Goal: Entertainment & Leisure: Browse casually

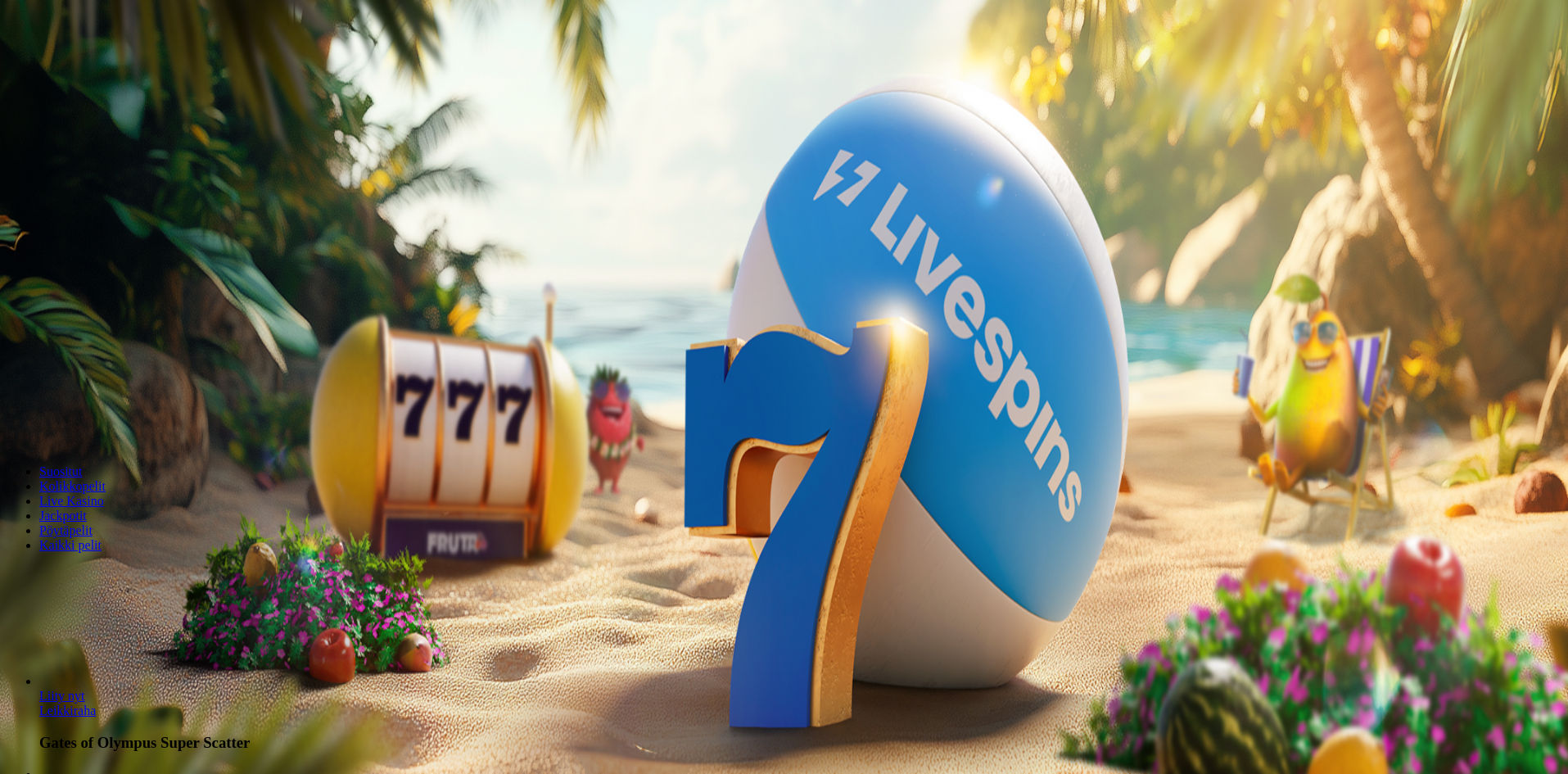
click at [127, 68] on button "Kirjaudu" at bounding box center [113, 59] width 53 height 17
click at [94, 65] on span "Kirjaudu" at bounding box center [113, 59] width 40 height 12
click at [84, 270] on span "Palkkiot" at bounding box center [64, 264] width 39 height 12
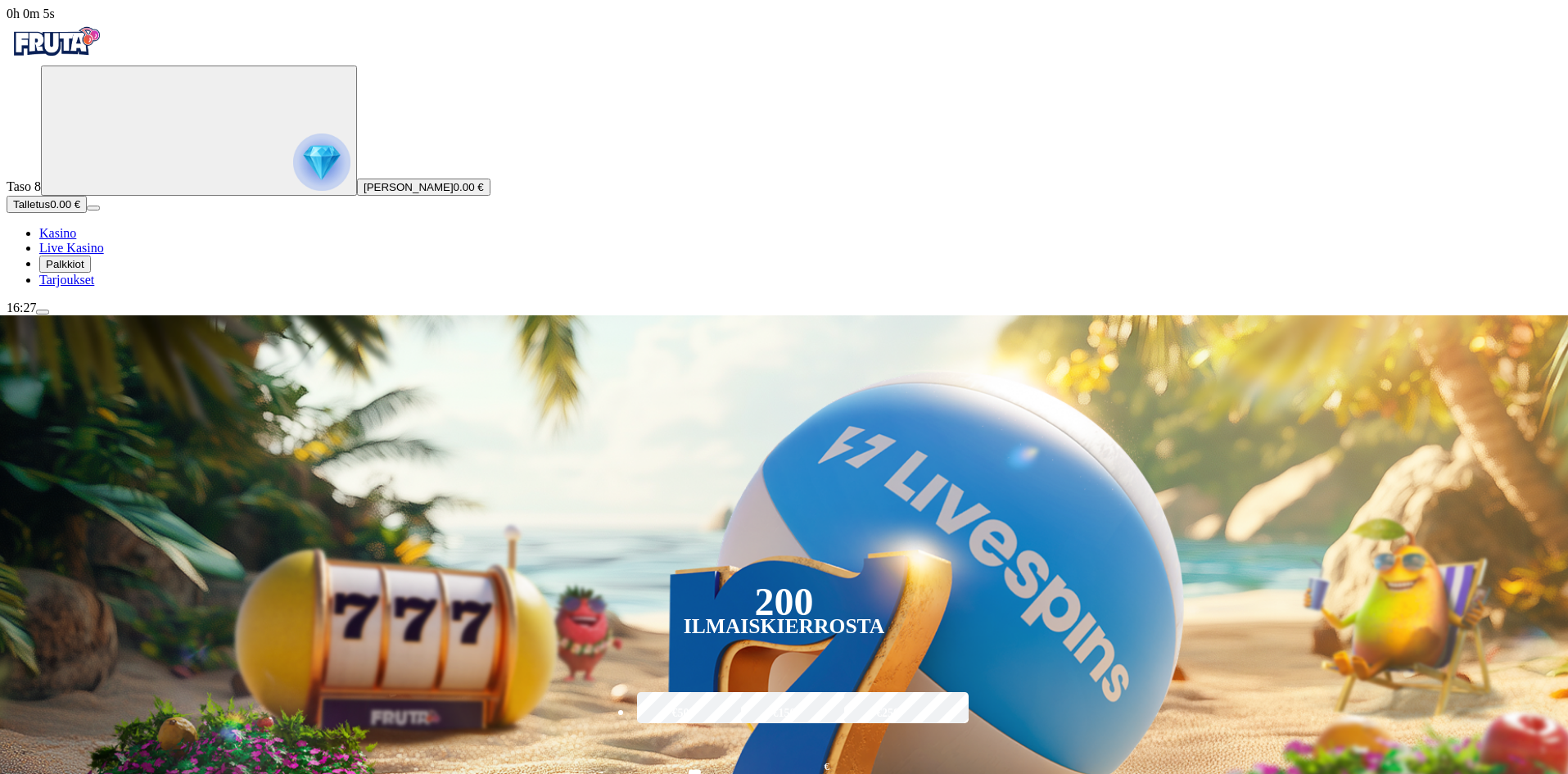
click at [84, 270] on span "Palkkiot" at bounding box center [64, 264] width 39 height 12
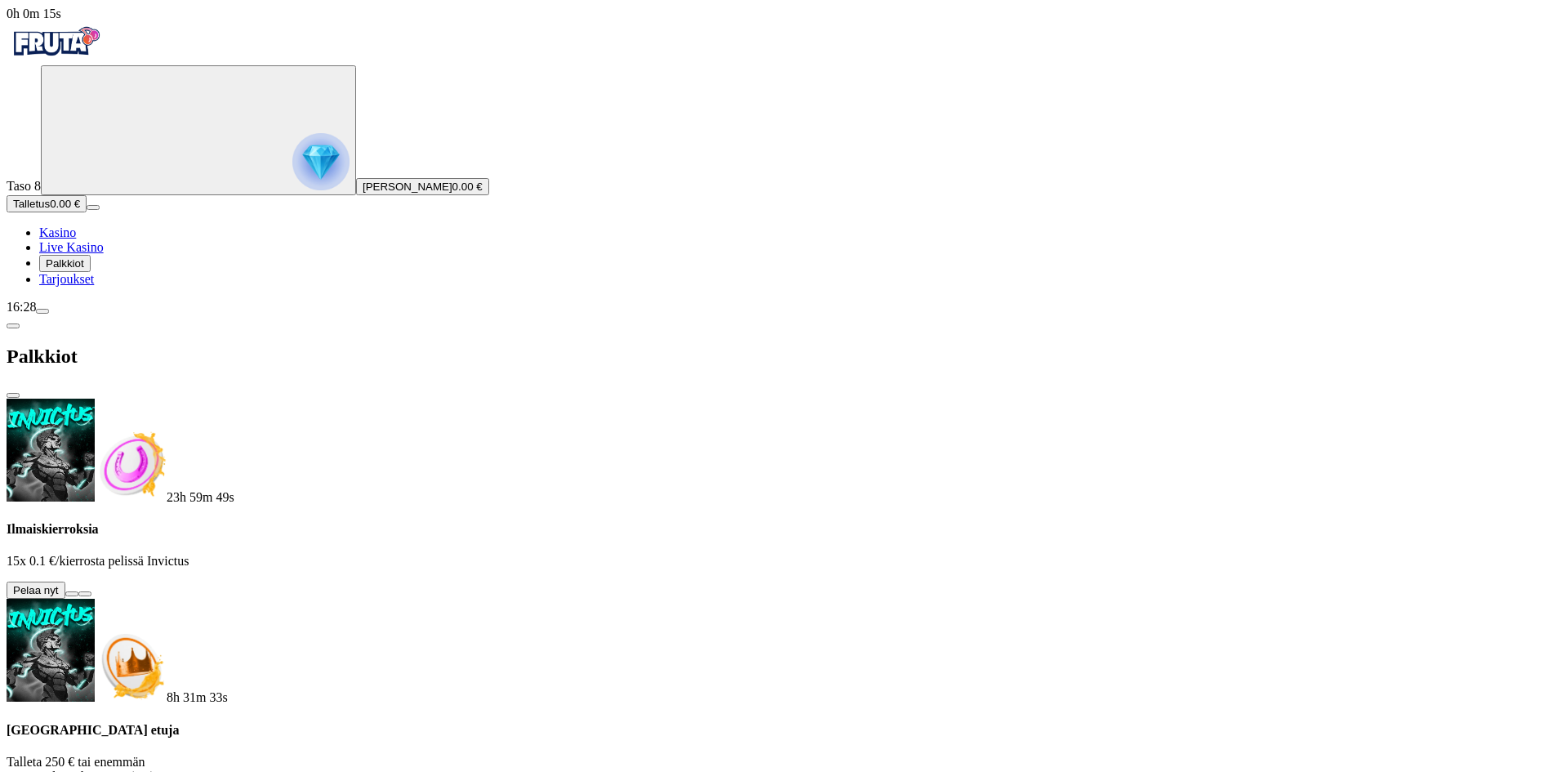
click at [79, 591] on button at bounding box center [71, 594] width 13 height 5
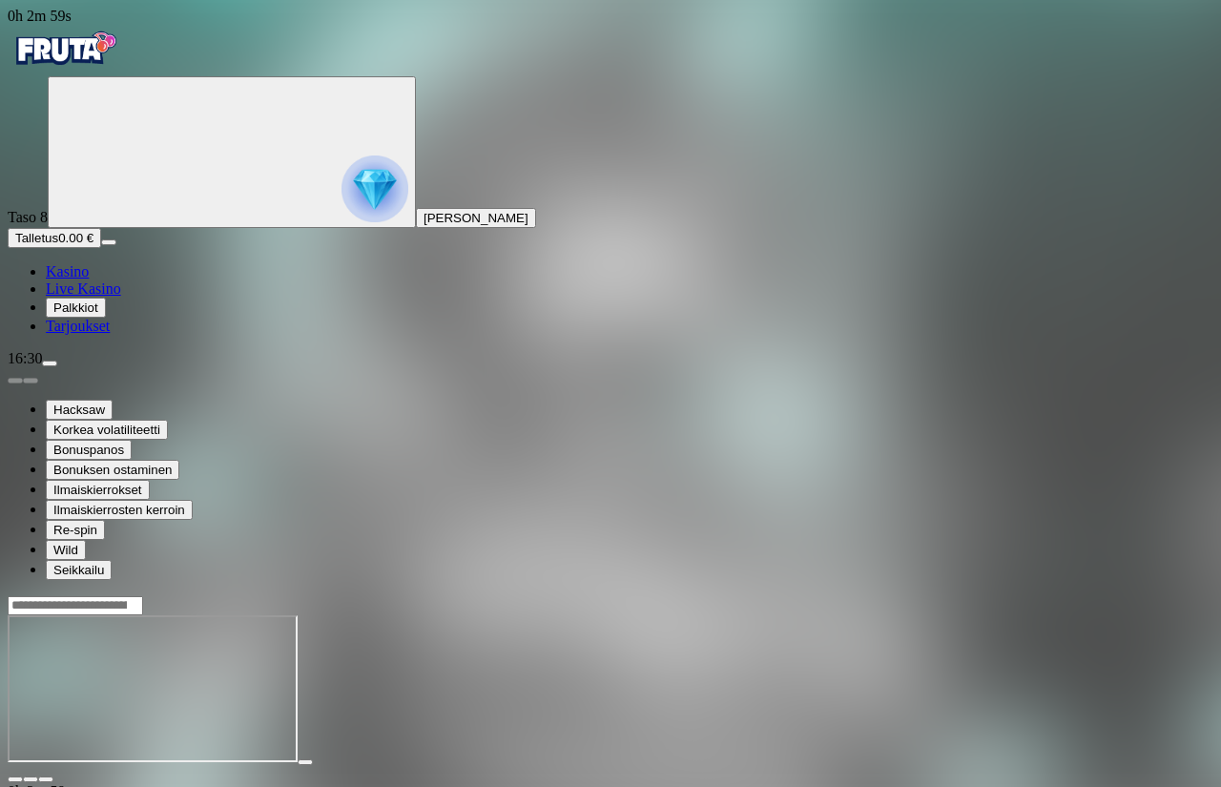
click at [89, 280] on span "Kasino" at bounding box center [67, 271] width 43 height 16
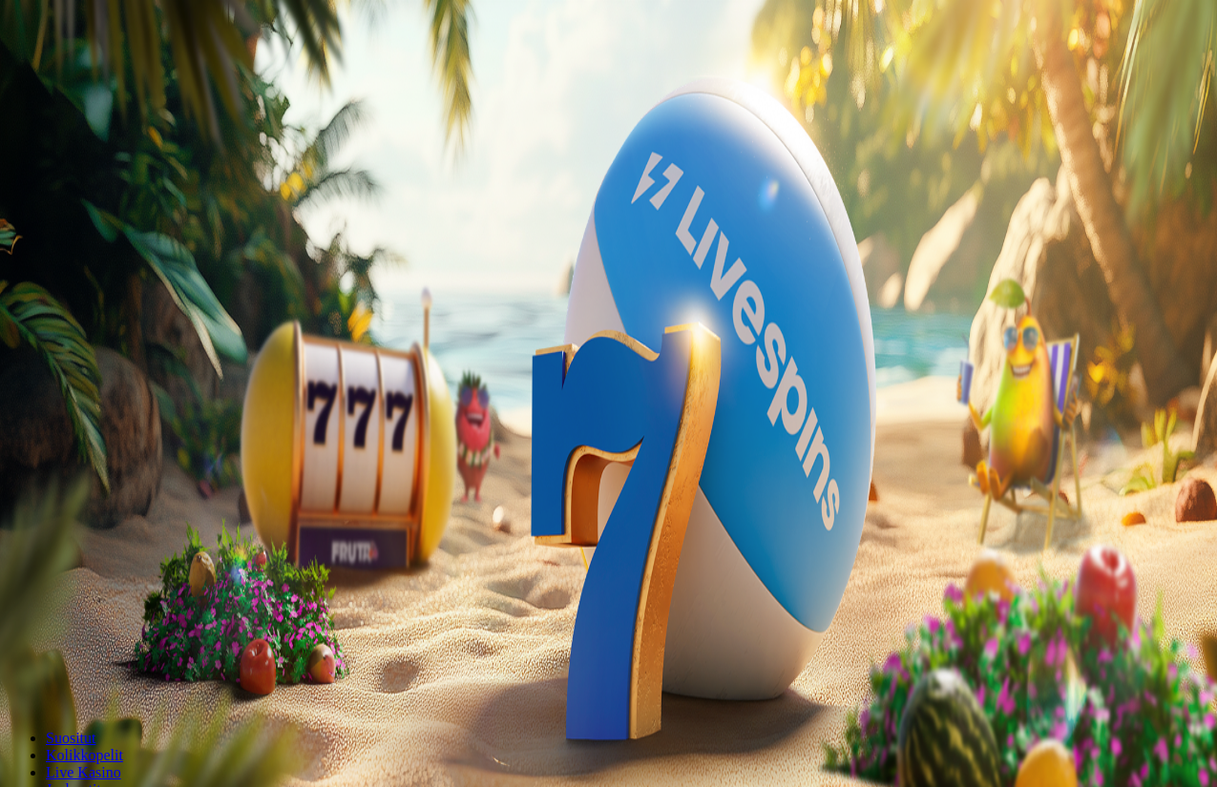
type input "****"
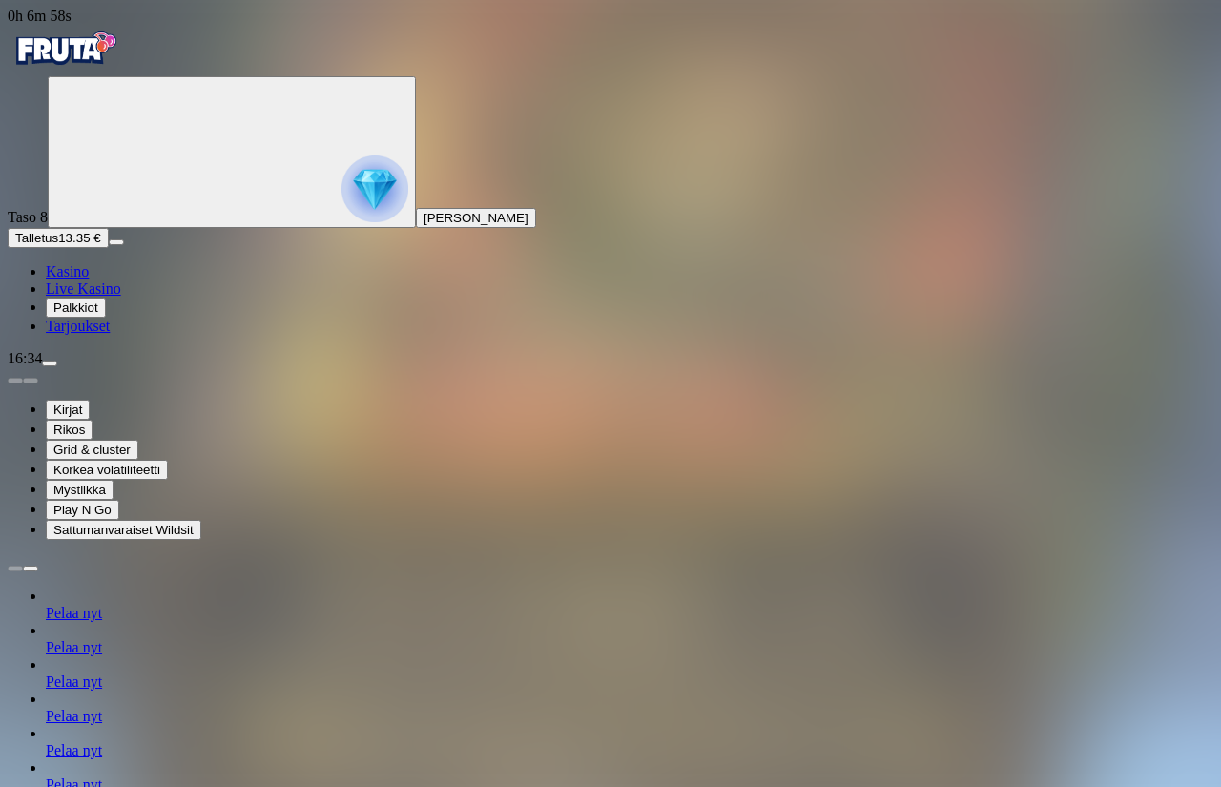
click at [94, 73] on img "Primary" at bounding box center [65, 49] width 114 height 48
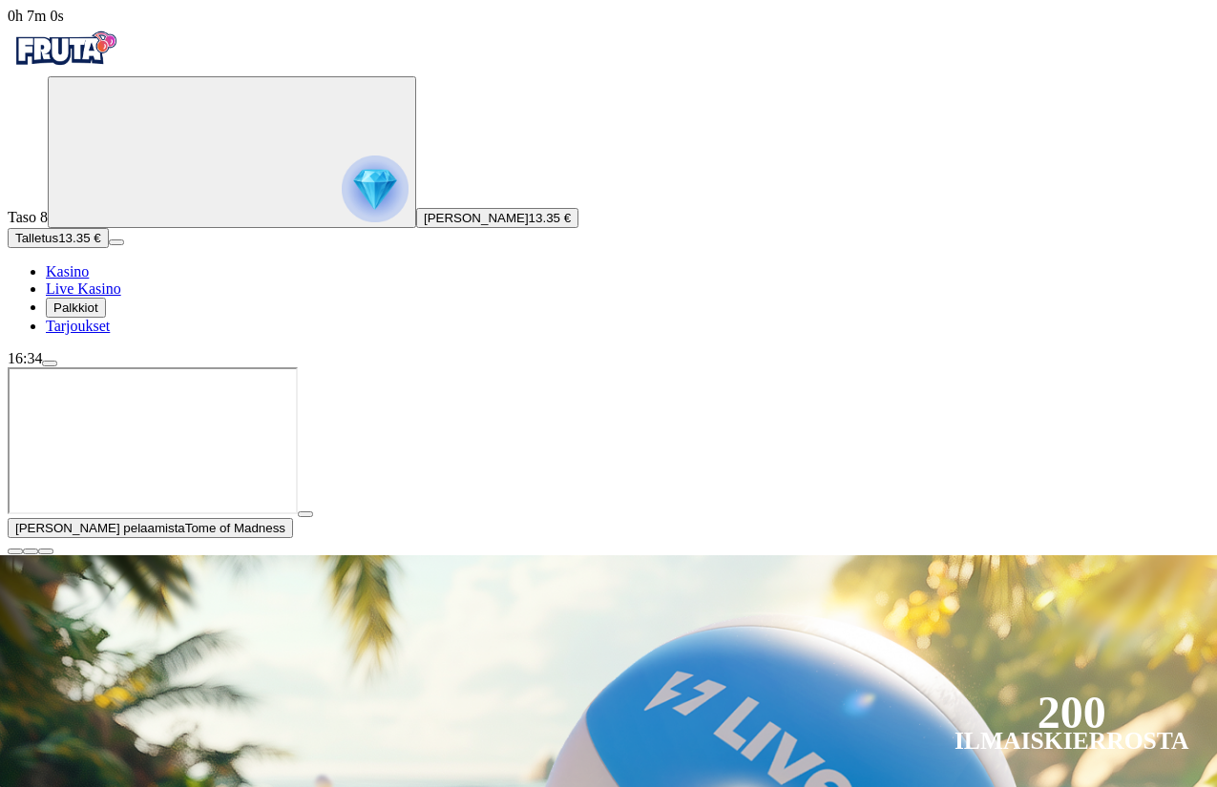
click at [15, 551] on span "close icon" at bounding box center [15, 551] width 0 height 0
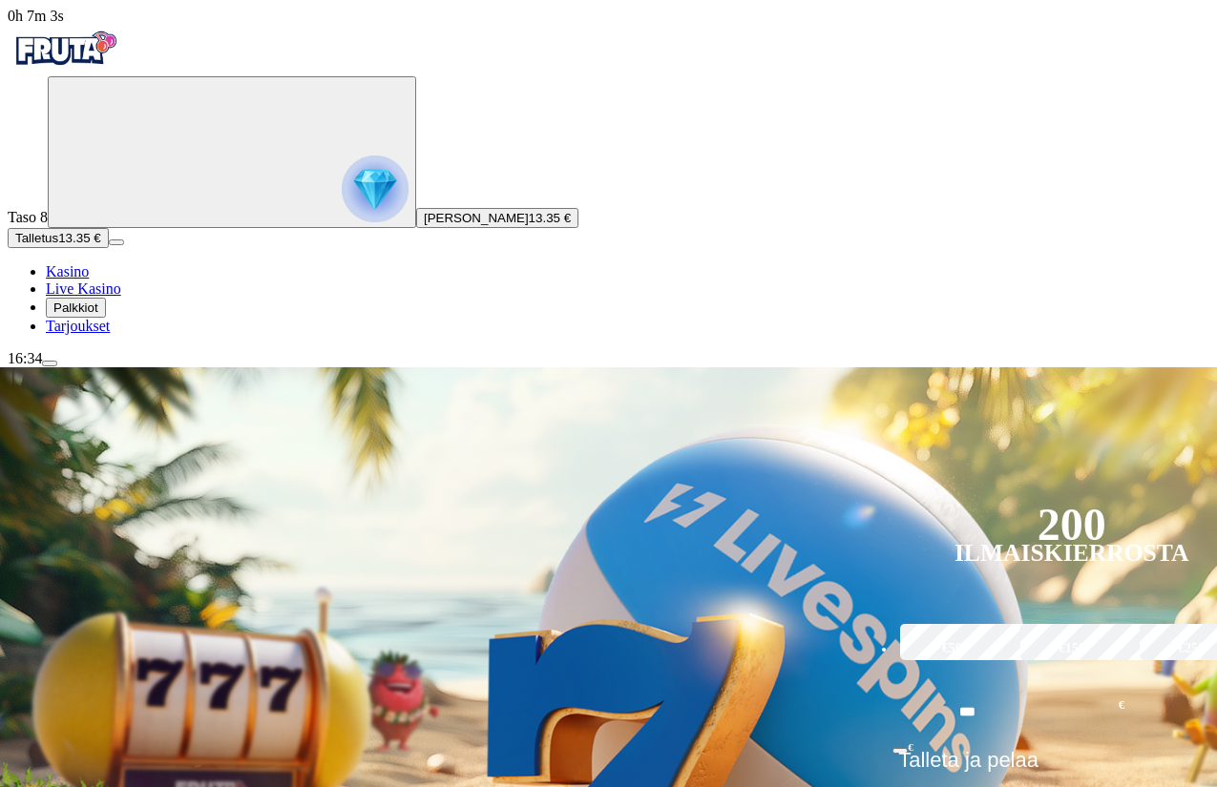
type input "********"
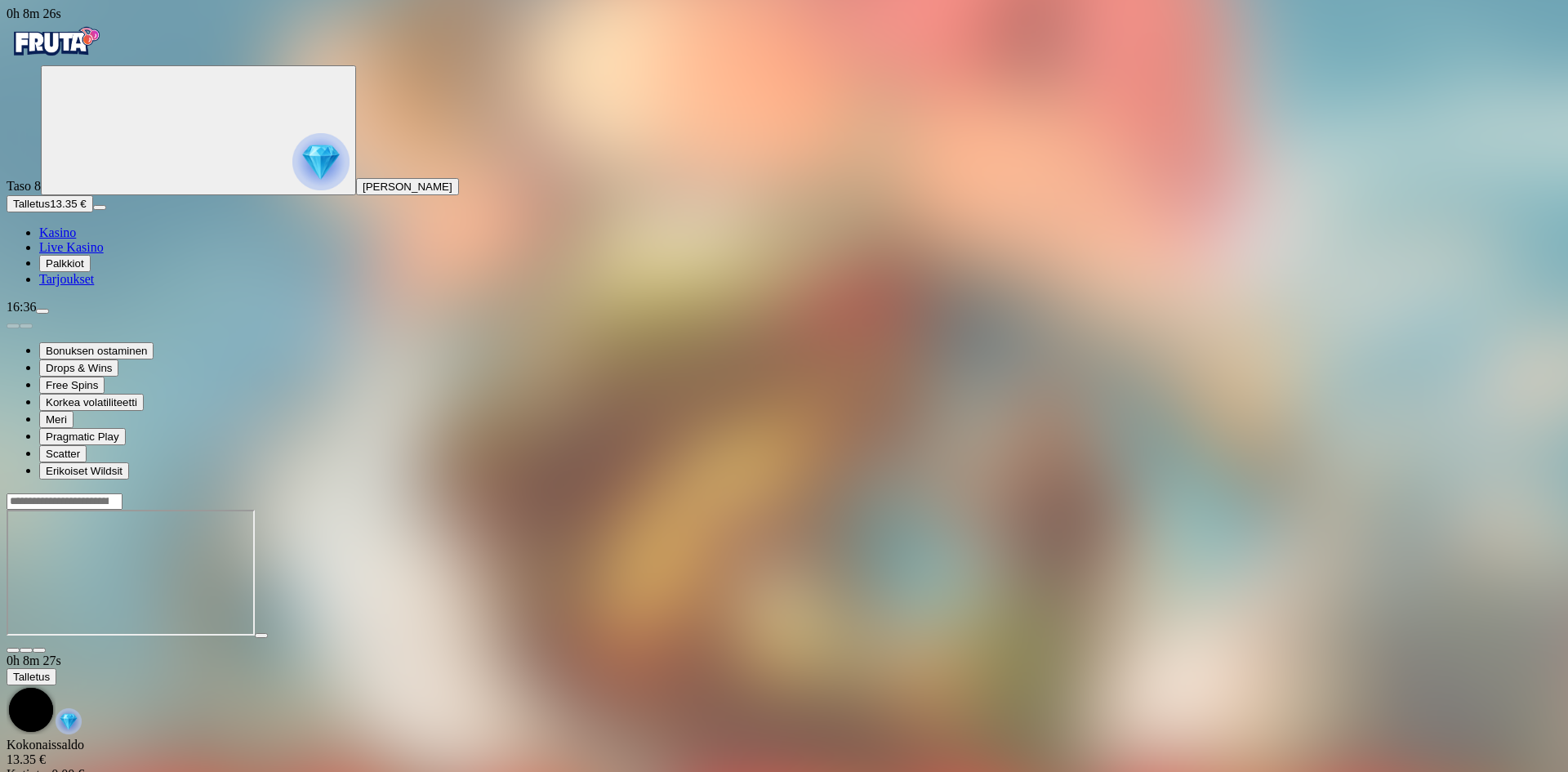
click at [294, 492] on div at bounding box center [784, 573] width 1555 height 161
